Goal: Obtain resource: Obtain resource

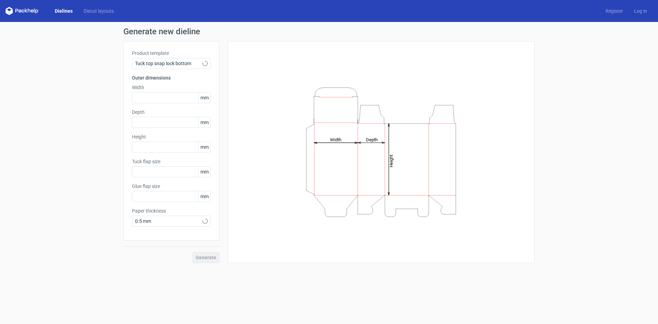
type input "15"
type input "10"
click at [175, 62] on span "Tuck top snap lock bottom" at bounding box center [169, 63] width 68 height 7
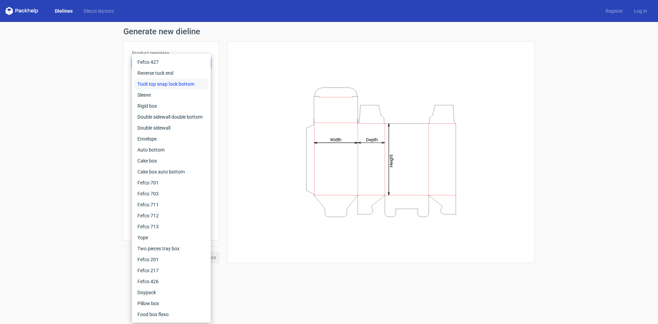
click at [92, 14] on div "Dielines Diecut layouts" at bounding box center [62, 11] width 114 height 8
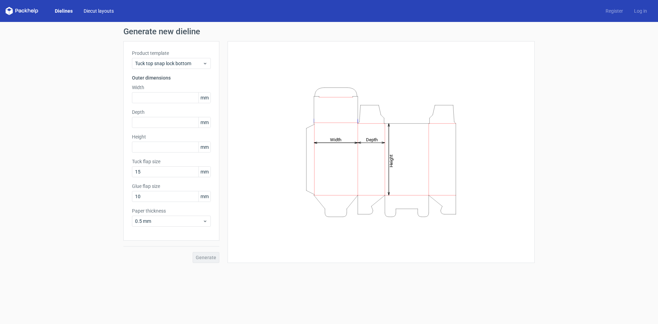
click at [92, 10] on link "Diecut layouts" at bounding box center [98, 11] width 41 height 7
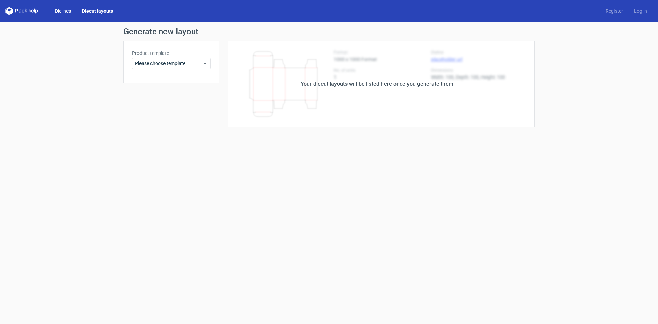
click at [66, 11] on link "Dielines" at bounding box center [62, 11] width 27 height 7
